Goal: Task Accomplishment & Management: Manage account settings

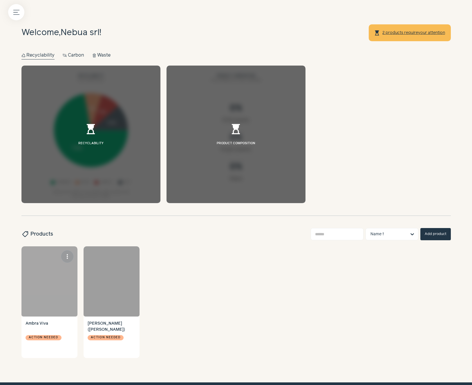
click at [49, 280] on div at bounding box center [49, 281] width 56 height 70
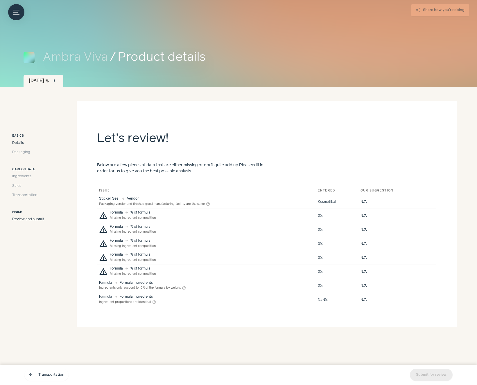
click at [16, 142] on span "Details" at bounding box center [18, 142] width 12 height 5
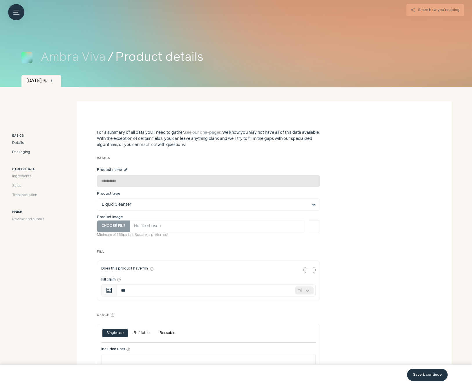
click at [17, 153] on span "Packaging" at bounding box center [21, 152] width 18 height 5
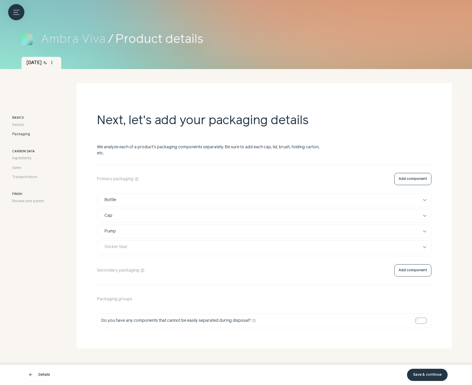
click at [419, 250] on button "Sticker Seal expand_more" at bounding box center [264, 247] width 334 height 13
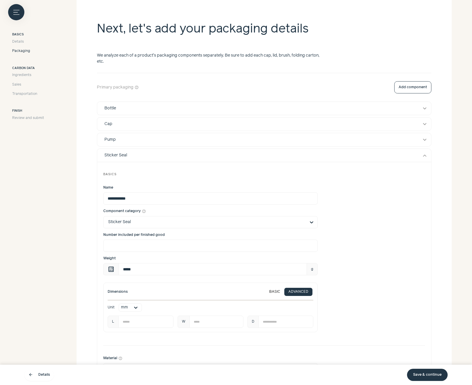
scroll to position [53, 0]
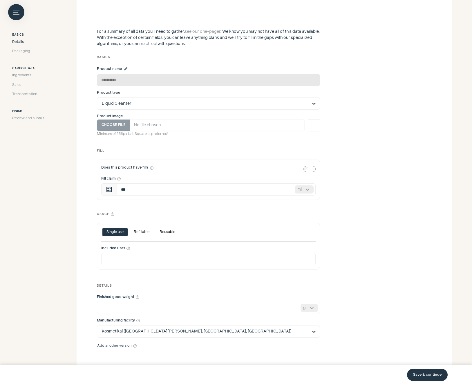
scroll to position [101, 0]
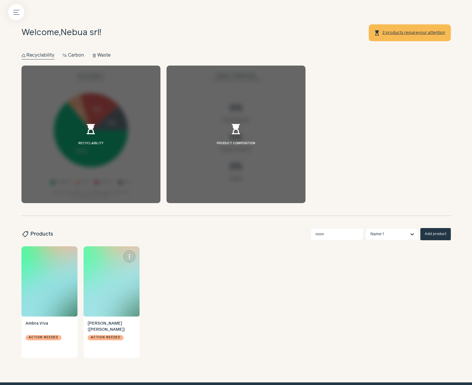
click at [113, 270] on img at bounding box center [112, 281] width 56 height 70
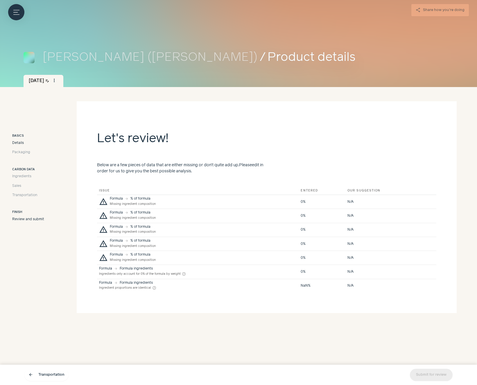
click at [17, 144] on span "Details" at bounding box center [18, 142] width 12 height 5
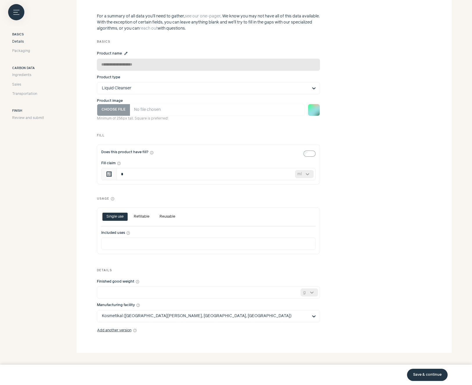
scroll to position [121, 0]
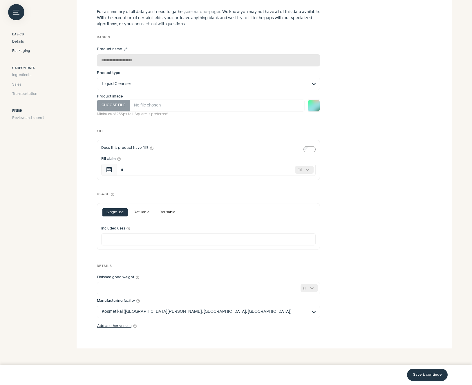
click at [21, 51] on span "Packaging" at bounding box center [21, 50] width 18 height 5
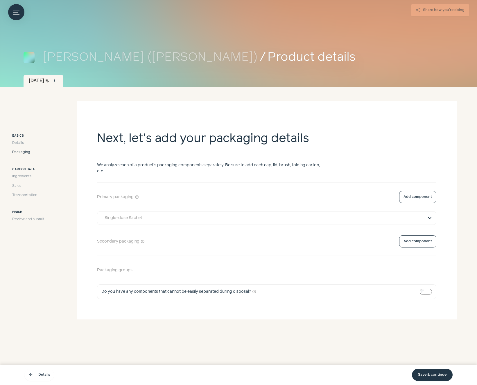
click at [431, 220] on button "expand_more" at bounding box center [429, 218] width 7 height 7
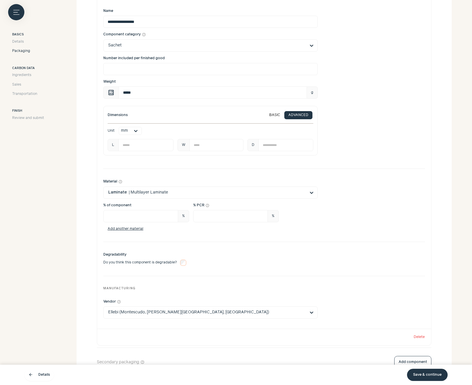
scroll to position [244, 0]
